Goal: Task Accomplishment & Management: Complete application form

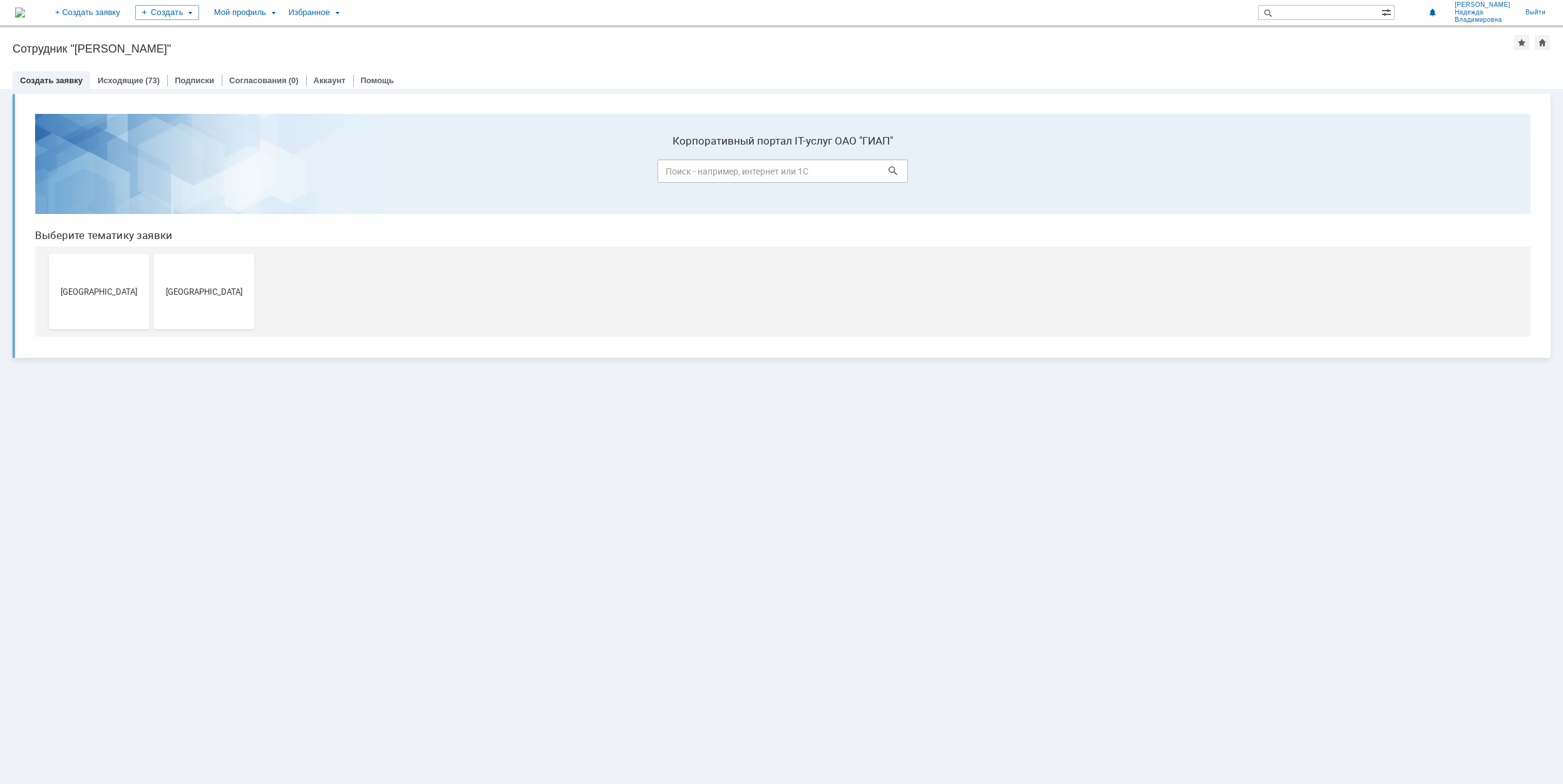
click at [91, 306] on button "[GEOGRAPHIC_DATA]" at bounding box center [98, 292] width 100 height 76
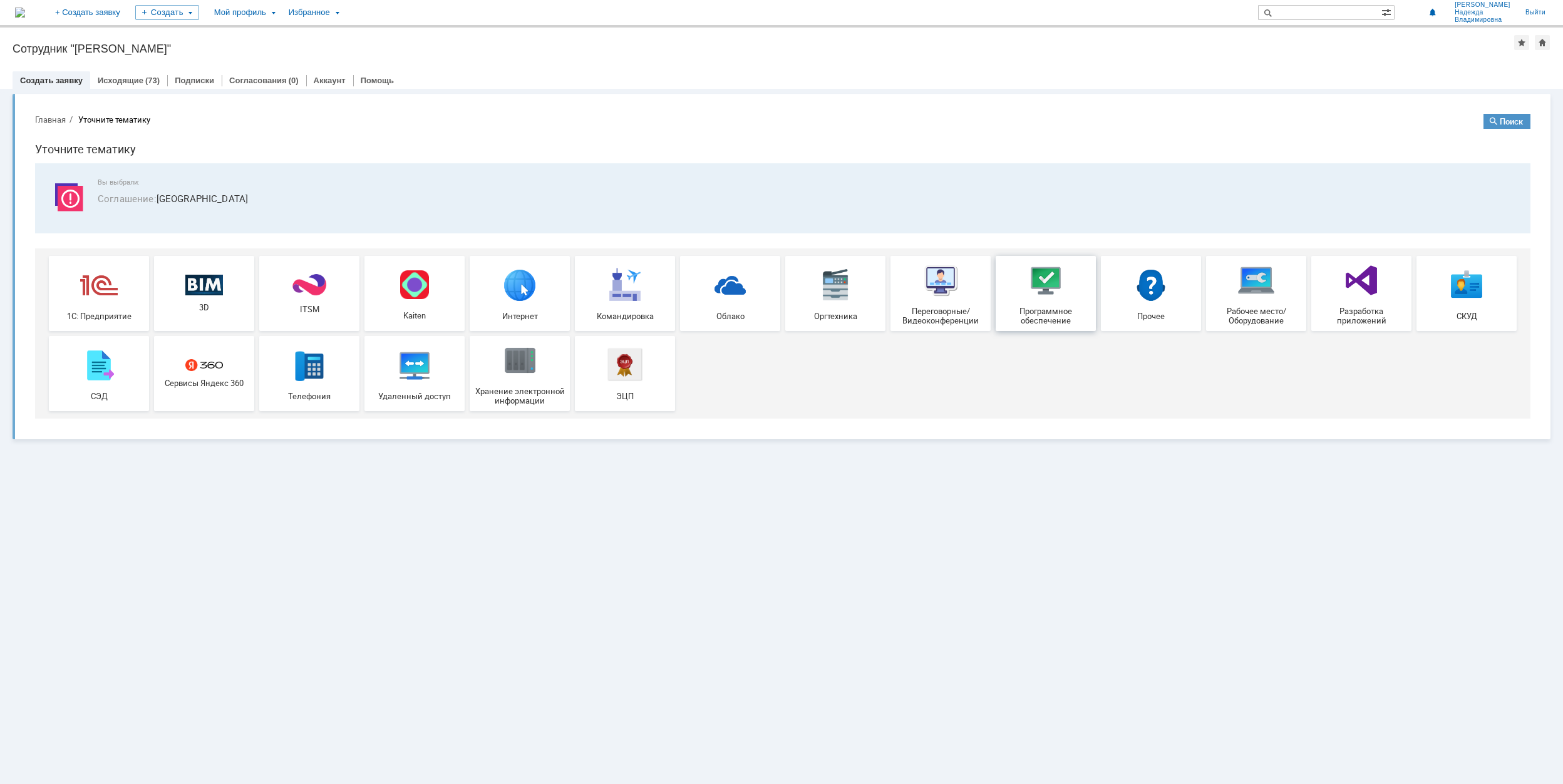
click at [1073, 307] on span "Программное обеспечение" at bounding box center [1045, 316] width 93 height 19
click at [1178, 307] on div "Прочее" at bounding box center [1150, 293] width 93 height 55
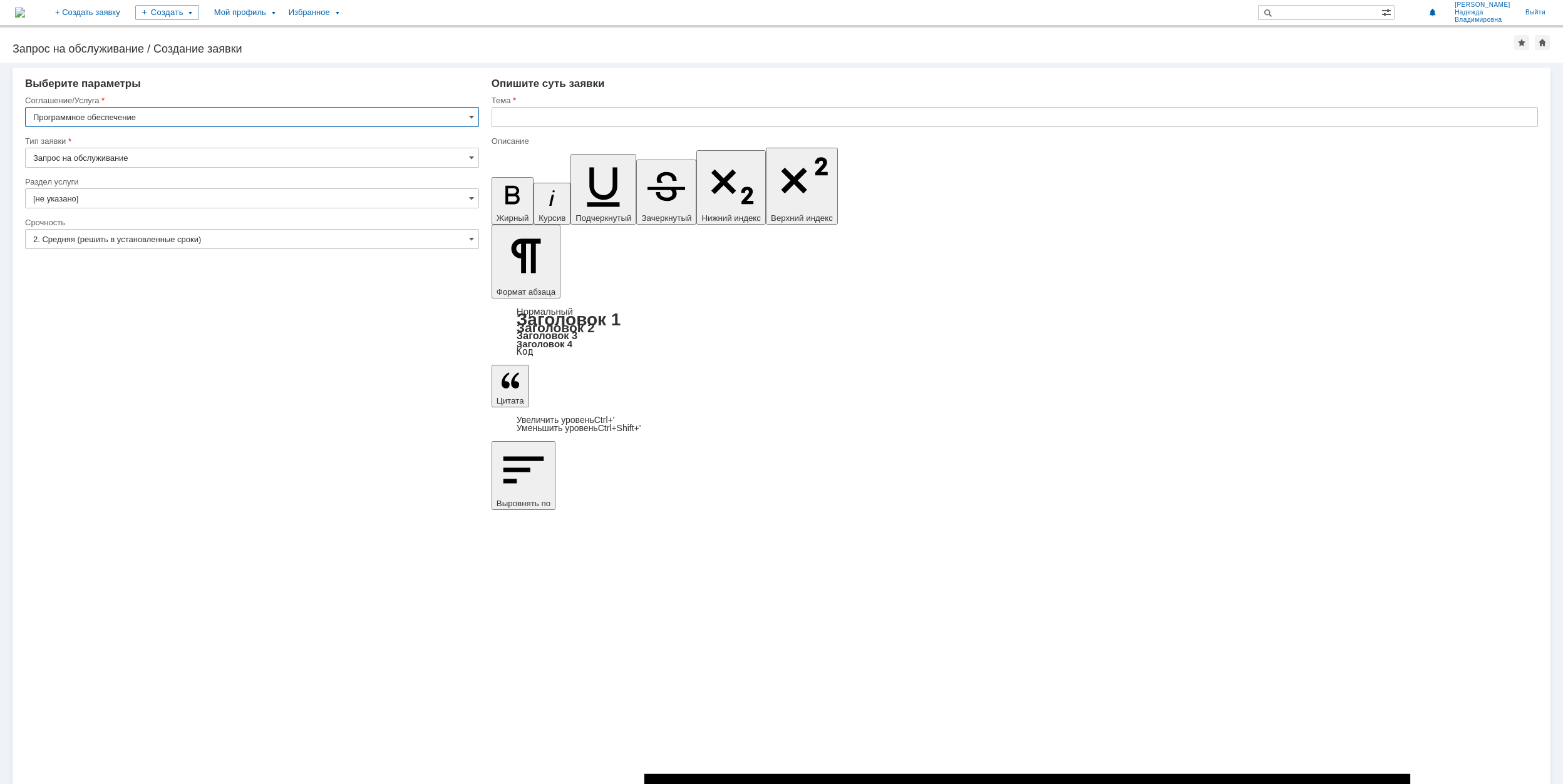
click at [474, 154] on input "Запрос на обслуживание" at bounding box center [252, 157] width 454 height 20
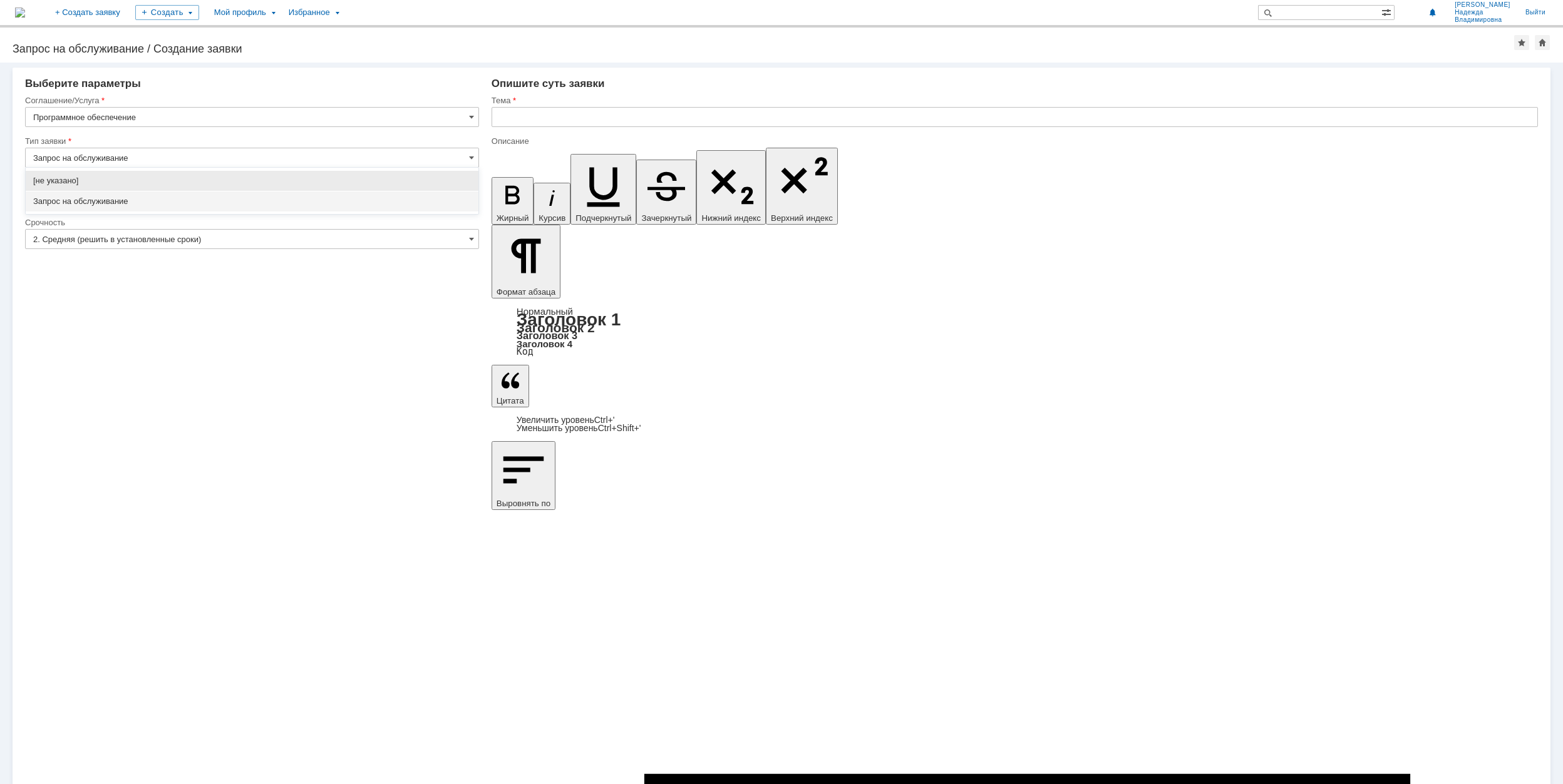
click at [233, 213] on div "[не указано] Запрос на обслуживание" at bounding box center [252, 192] width 452 height 47
click at [174, 209] on div "Запрос на обслуживание" at bounding box center [252, 201] width 452 height 20
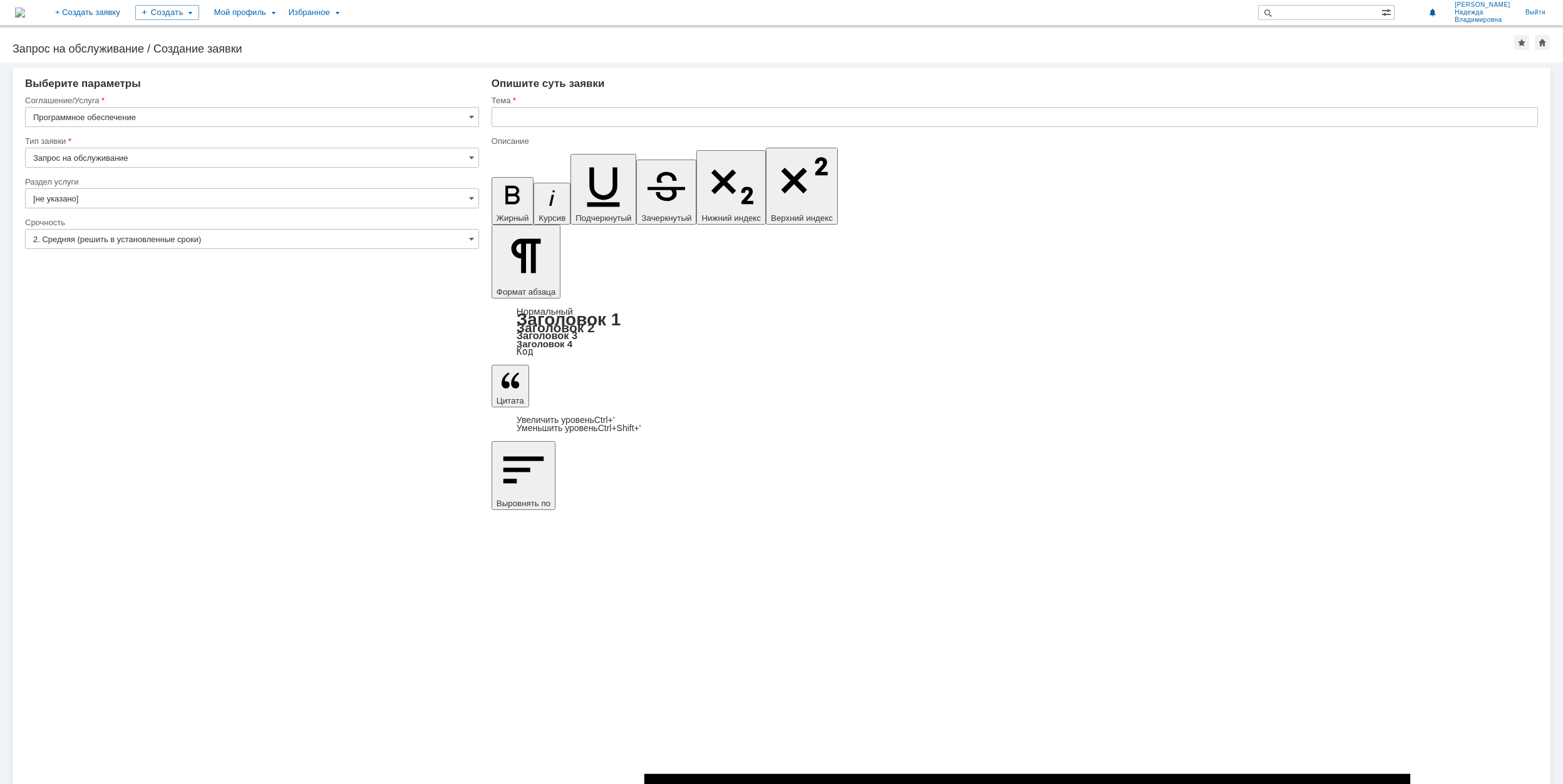
type input "Запрос на обслуживание"
click at [469, 197] on span at bounding box center [471, 198] width 5 height 10
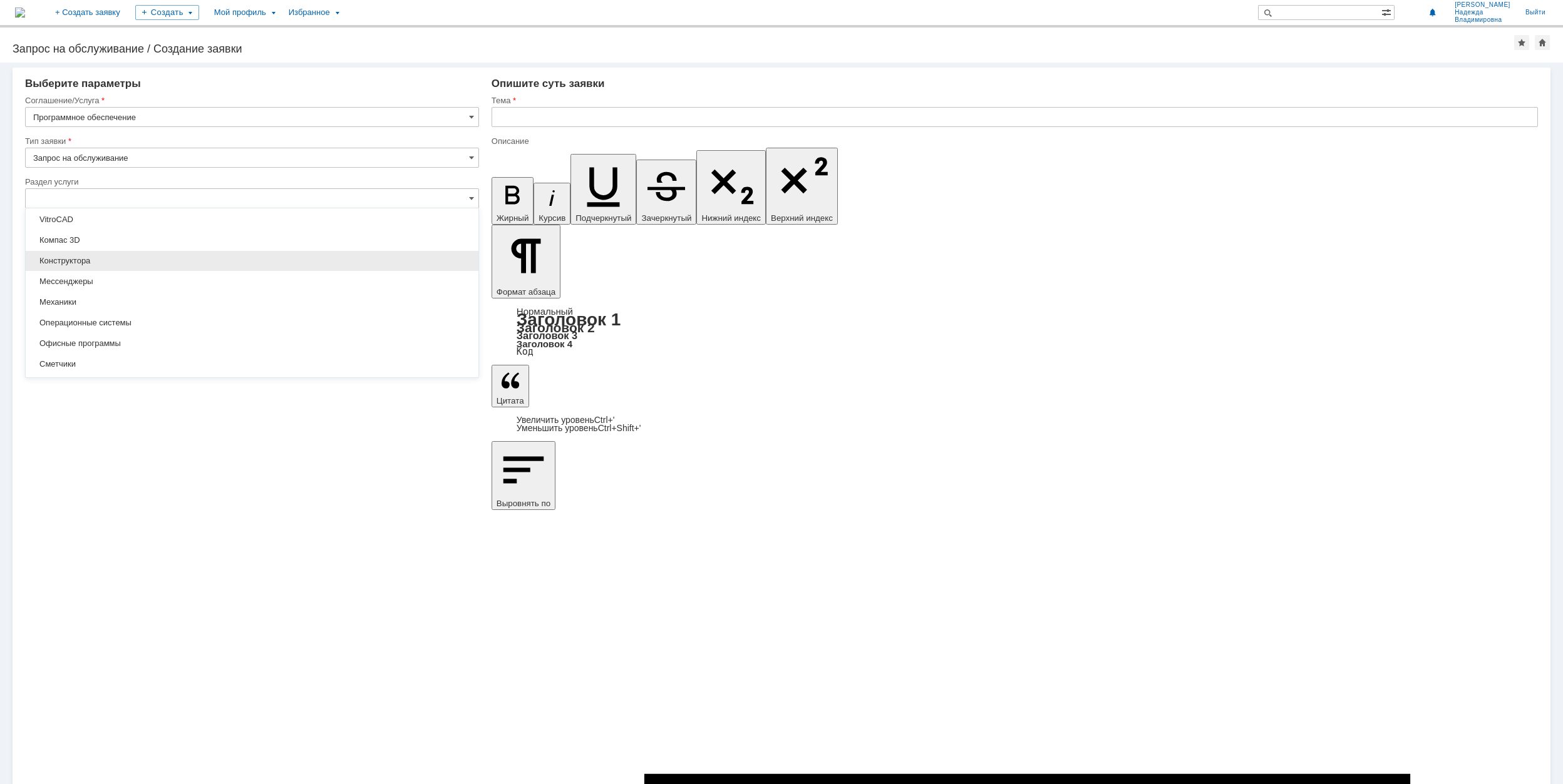
scroll to position [166, 0]
click at [76, 267] on span "Механики" at bounding box center [252, 261] width 438 height 10
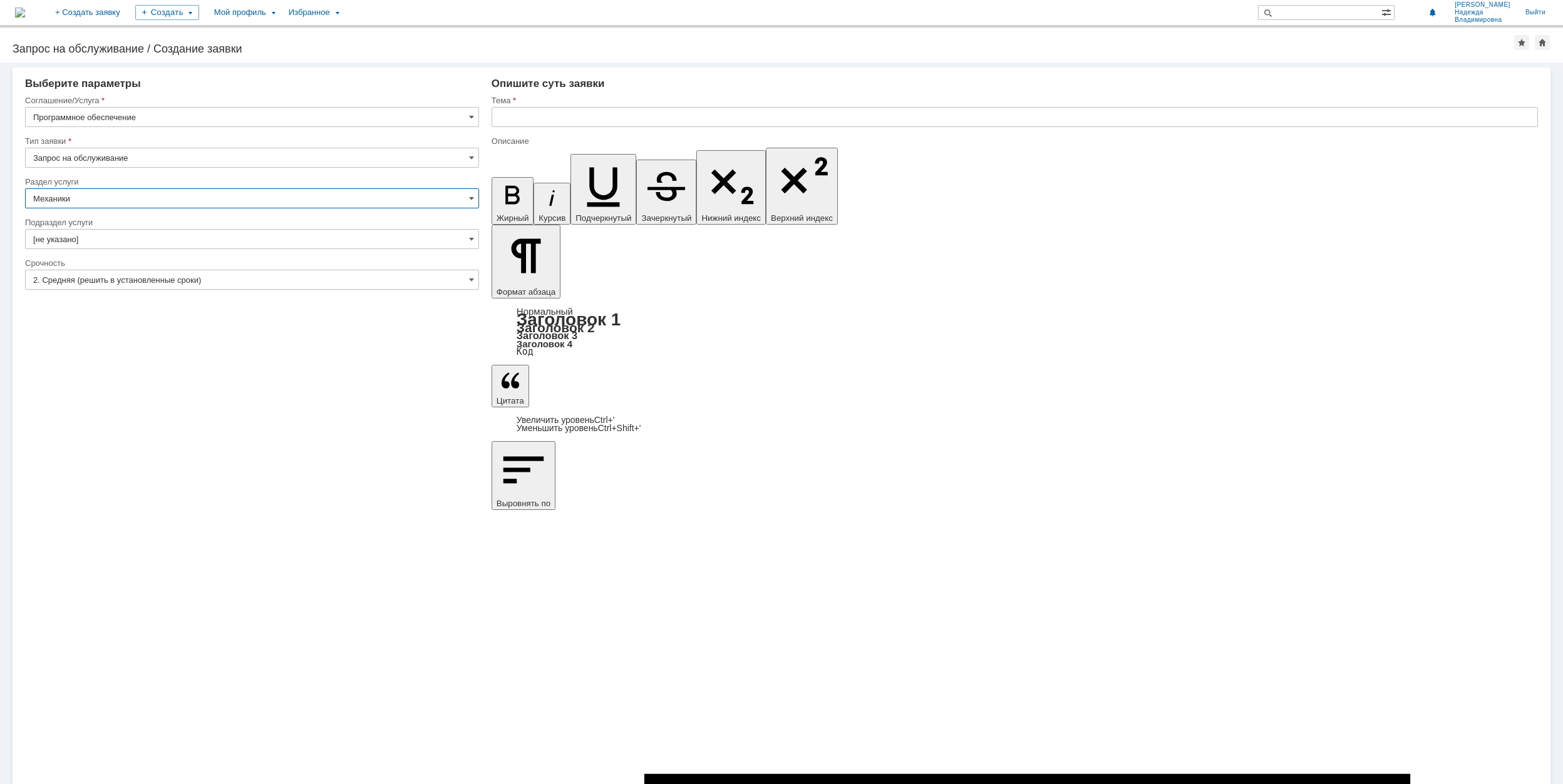
type input "Механики"
click at [473, 238] on span at bounding box center [471, 238] width 5 height 10
click at [183, 506] on div "Внимание! Выберите параметры Соглашение/Услуга Программное обеспечение Тип заяв…" at bounding box center [782, 423] width 1563 height 722
type input "[не указано]"
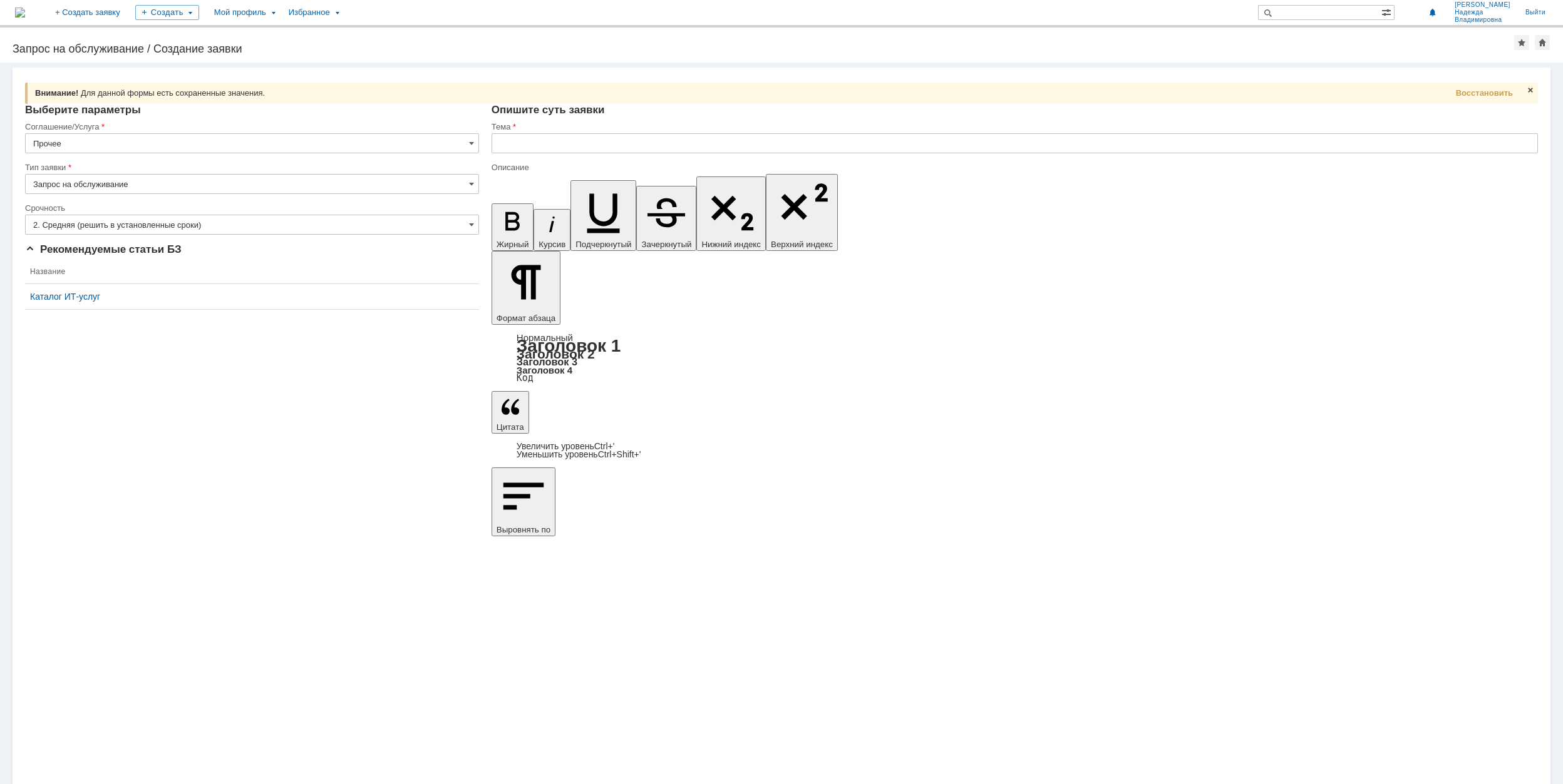
click at [474, 184] on input "Запрос на обслуживание" at bounding box center [252, 184] width 454 height 20
type input "Запрос на обслуживание"
click at [540, 148] on input "text" at bounding box center [1014, 143] width 1046 height 20
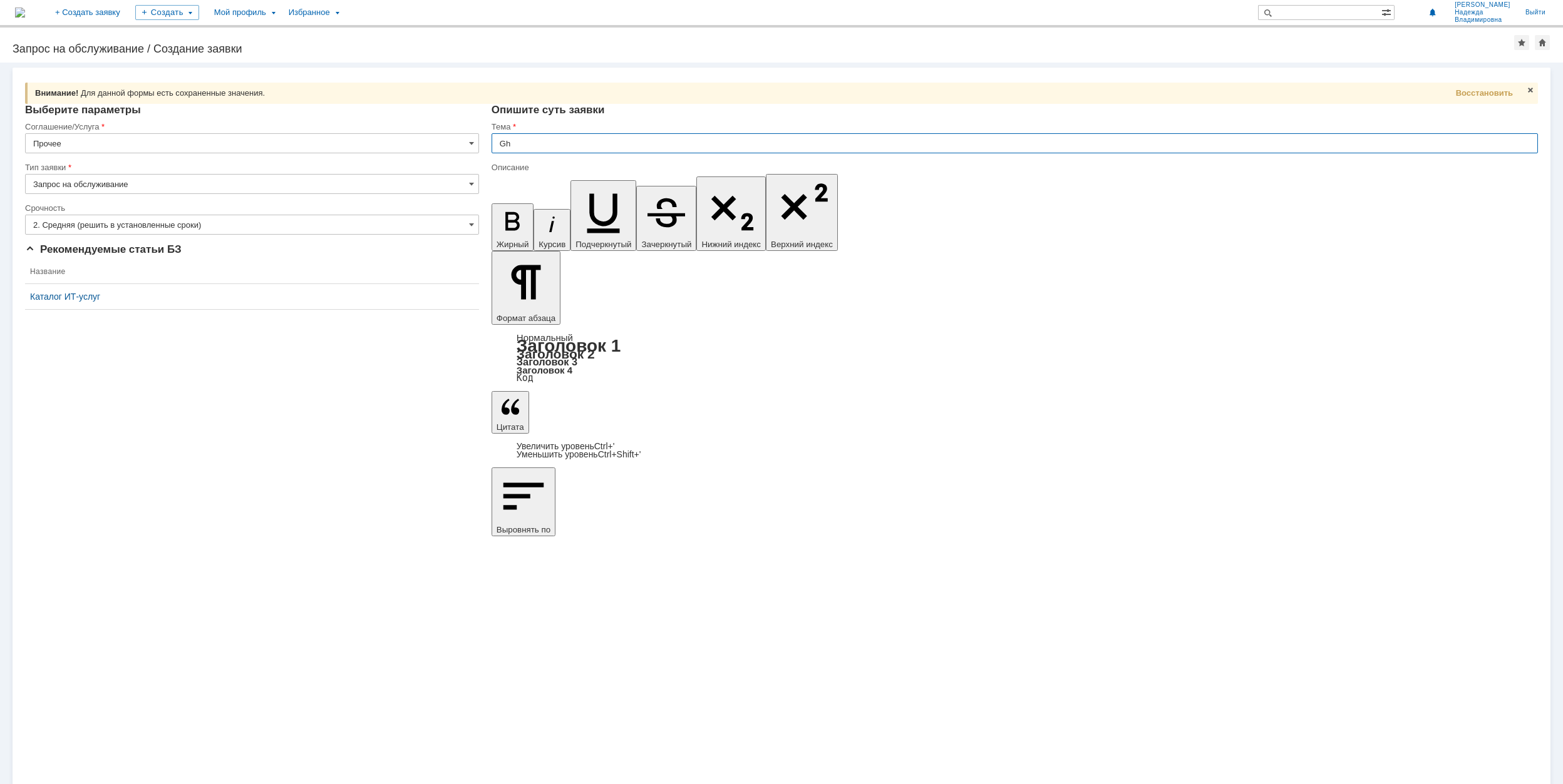
type input "G"
type input "Добавить СПДС"
